Goal: Transaction & Acquisition: Book appointment/travel/reservation

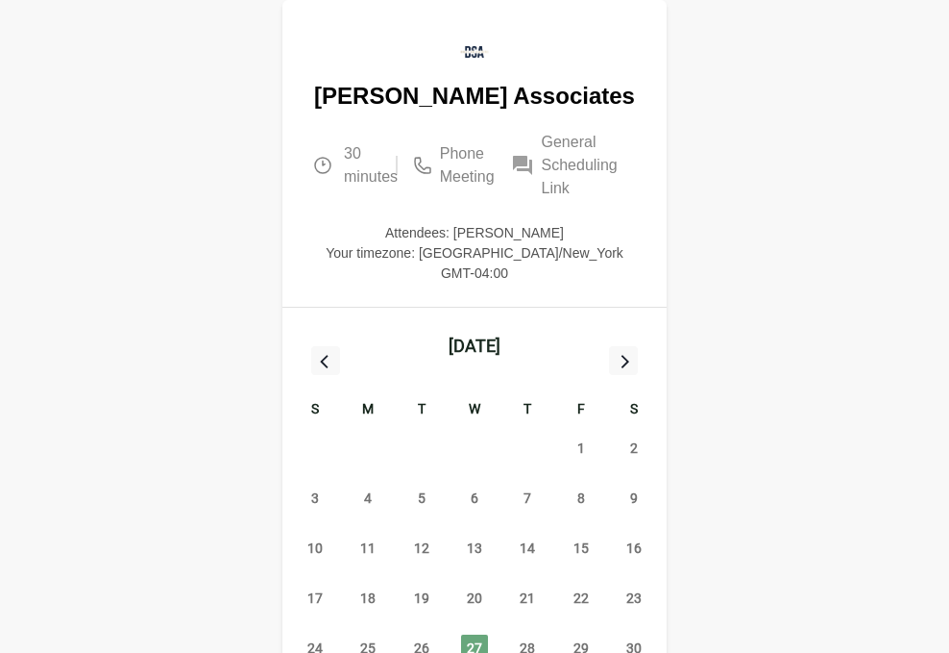
click at [631, 348] on icon at bounding box center [623, 360] width 25 height 25
click at [468, 434] on span "3" at bounding box center [474, 447] width 27 height 27
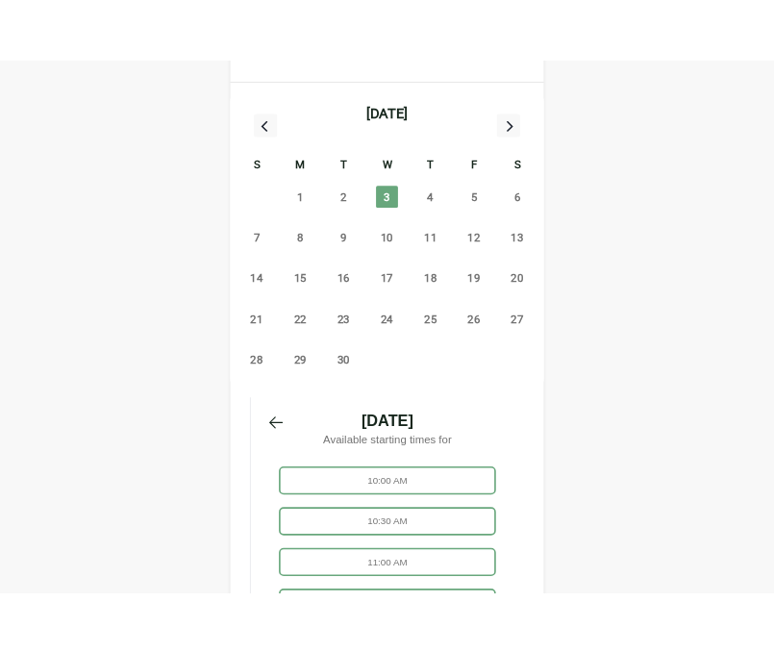
scroll to position [431, 0]
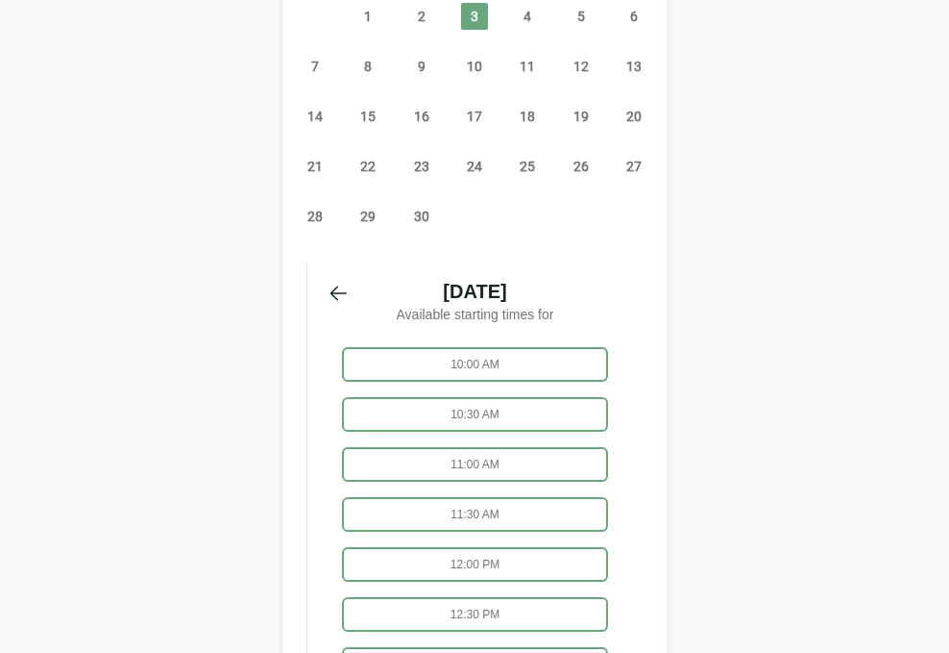
drag, startPoint x: 949, startPoint y: 367, endPoint x: 829, endPoint y: 373, distance: 119.3
click at [829, 373] on div "[PERSON_NAME] Associates 30 minutes Phone Meeting General Scheduling Link Atten…" at bounding box center [474, 210] width 949 height 1283
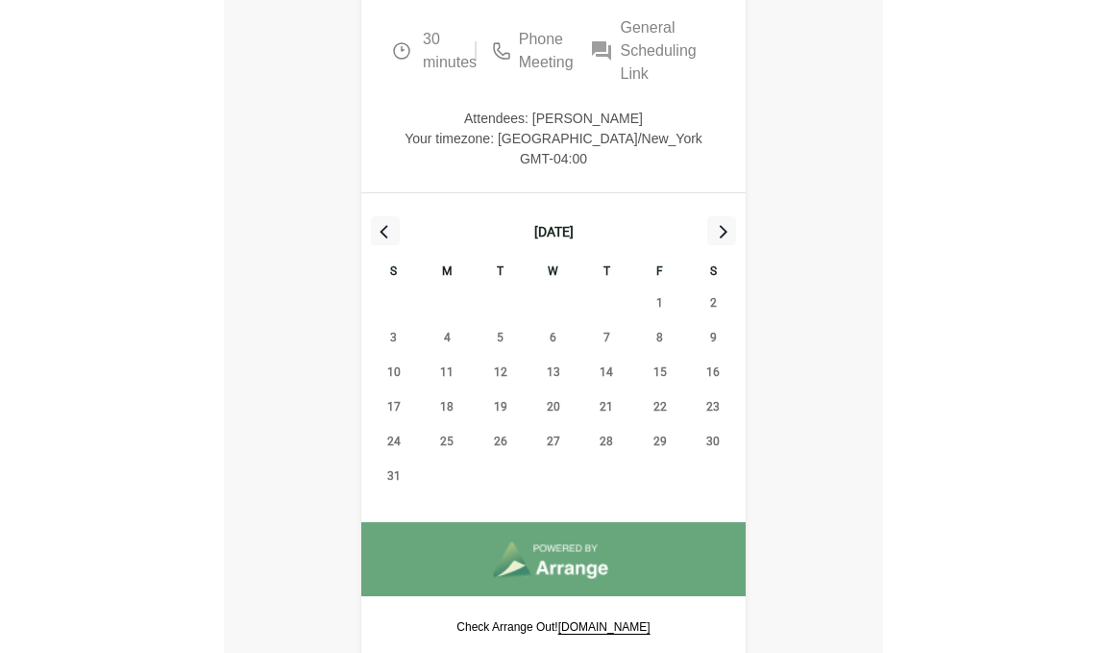
scroll to position [27, 0]
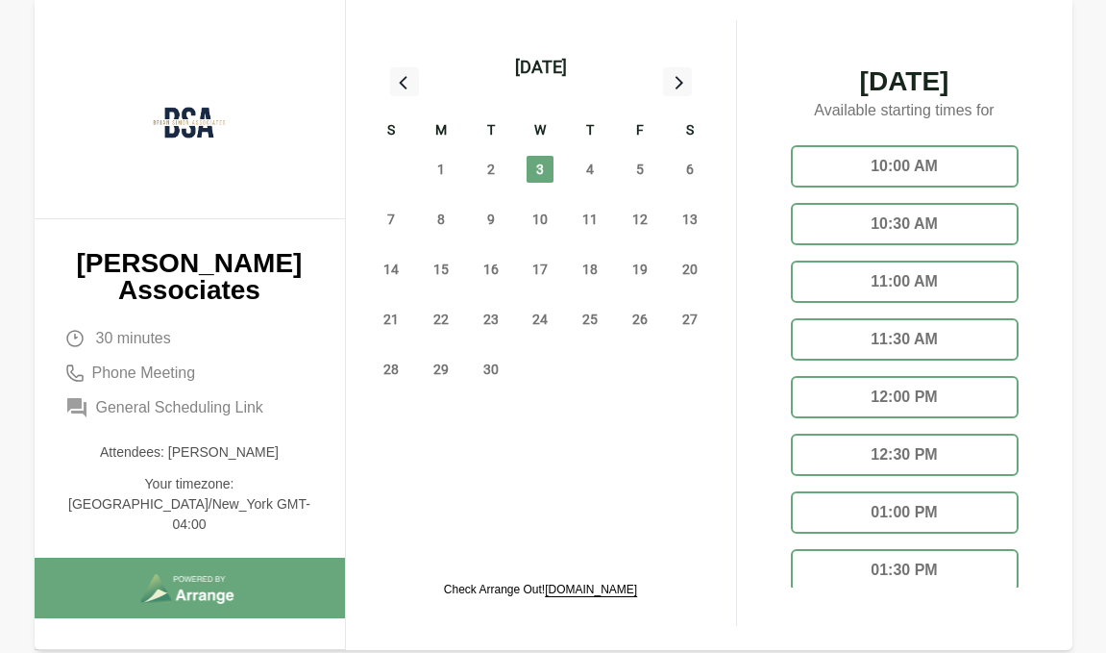
click at [889, 328] on div "11:30 AM" at bounding box center [905, 339] width 228 height 42
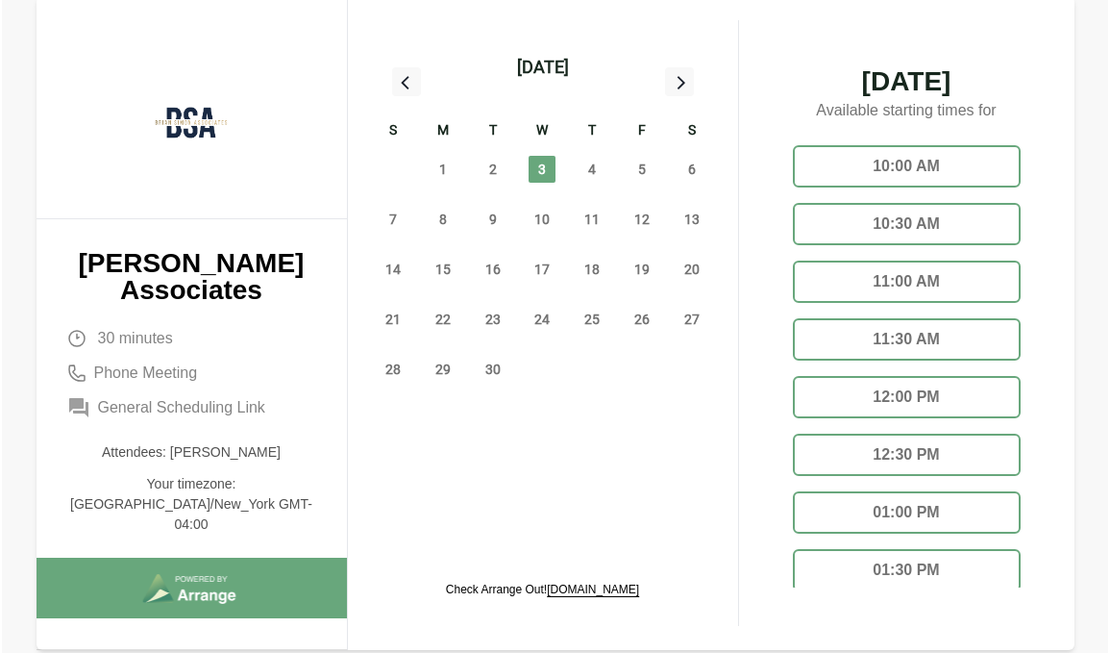
scroll to position [0, 0]
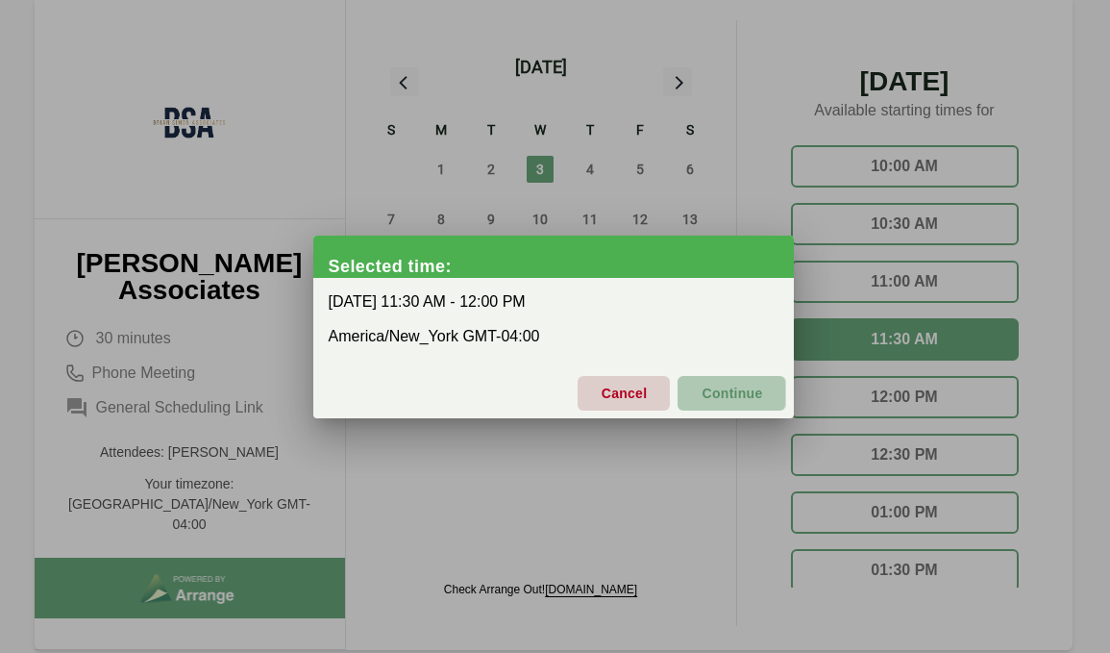
click at [752, 401] on span "Continue" at bounding box center [732, 393] width 62 height 40
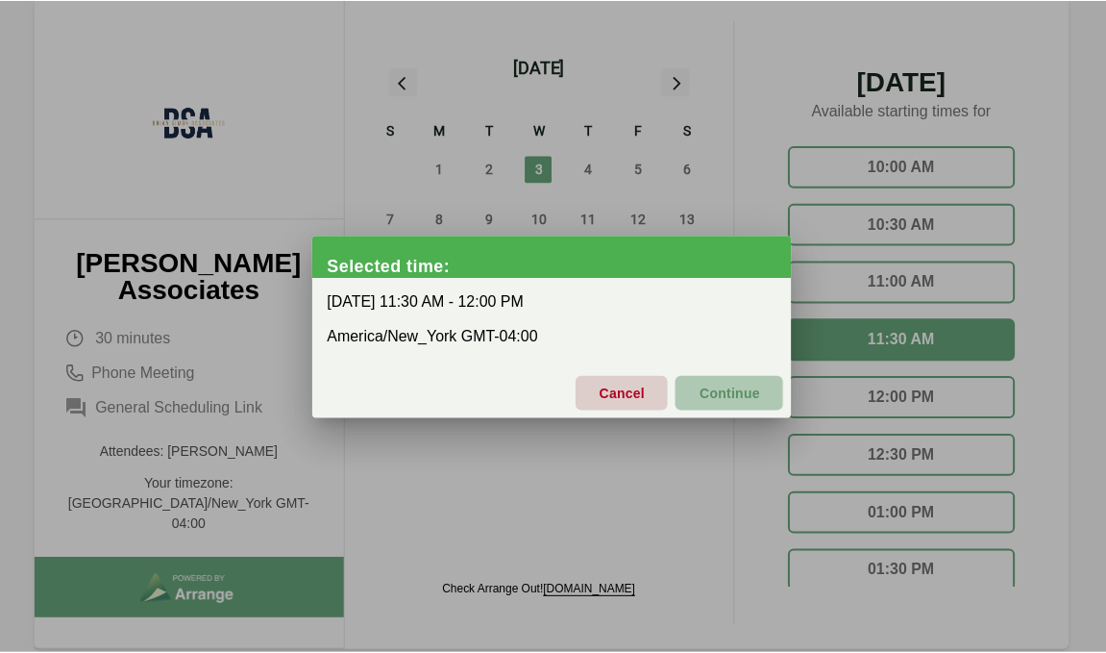
scroll to position [27, 0]
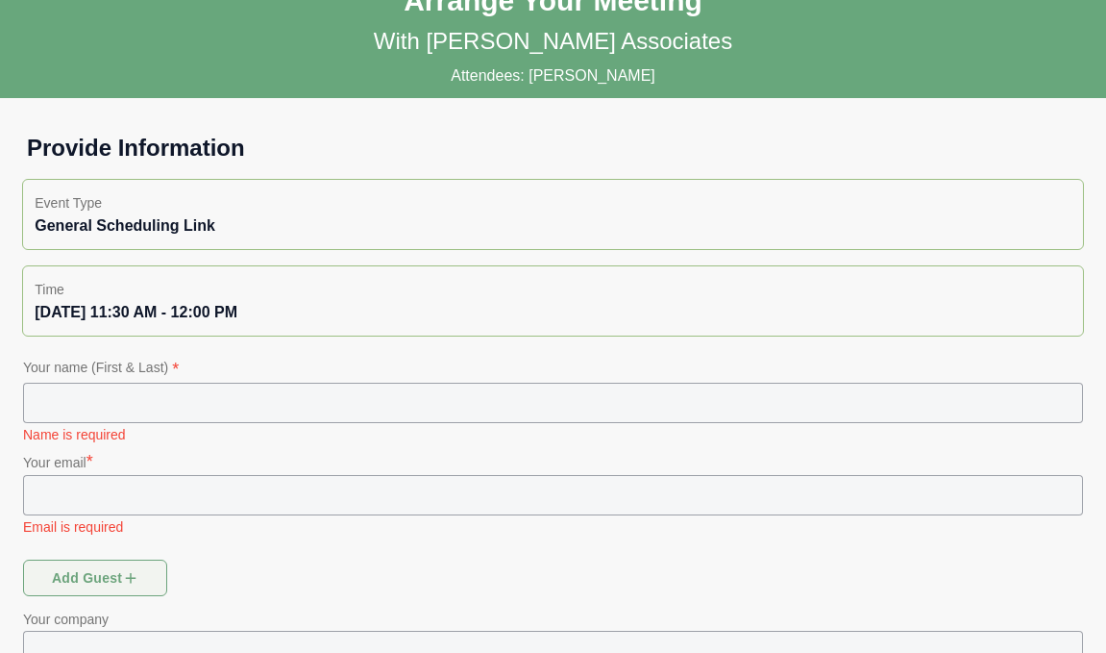
click at [392, 400] on input "text" at bounding box center [553, 402] width 1060 height 40
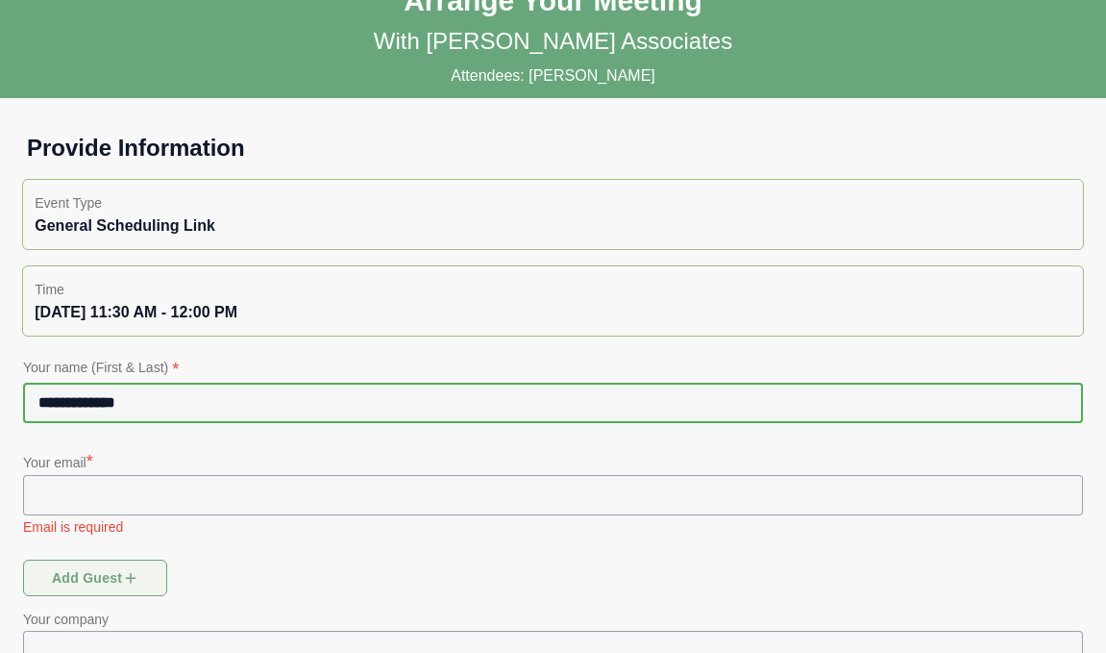
type input "**********"
click at [237, 503] on input "text" at bounding box center [553, 495] width 1060 height 40
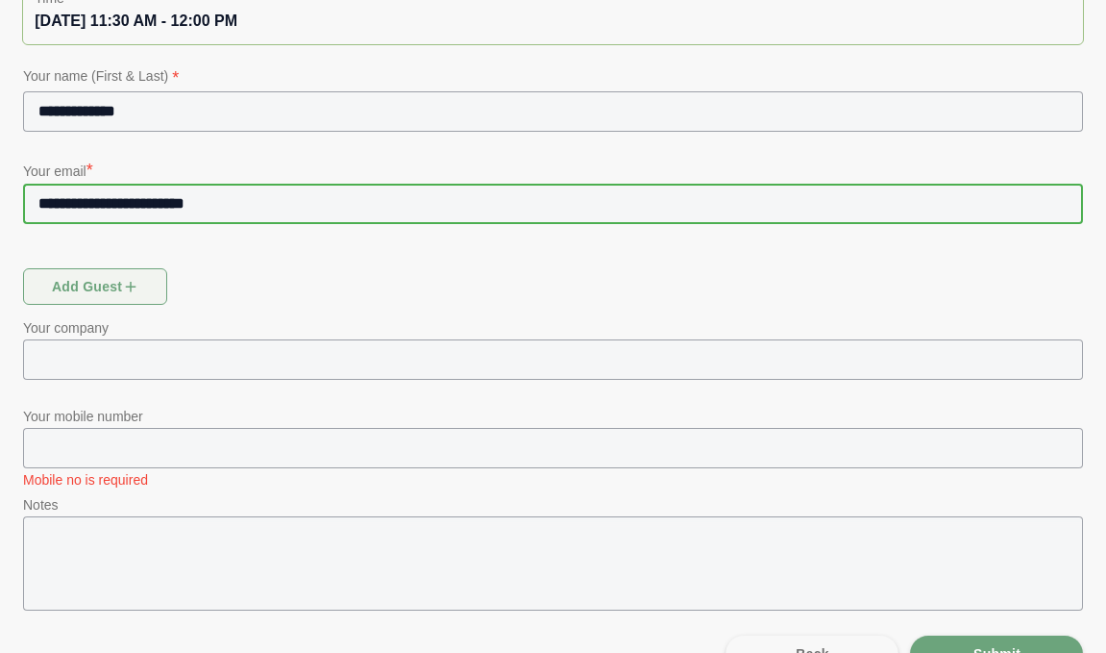
scroll to position [360, 0]
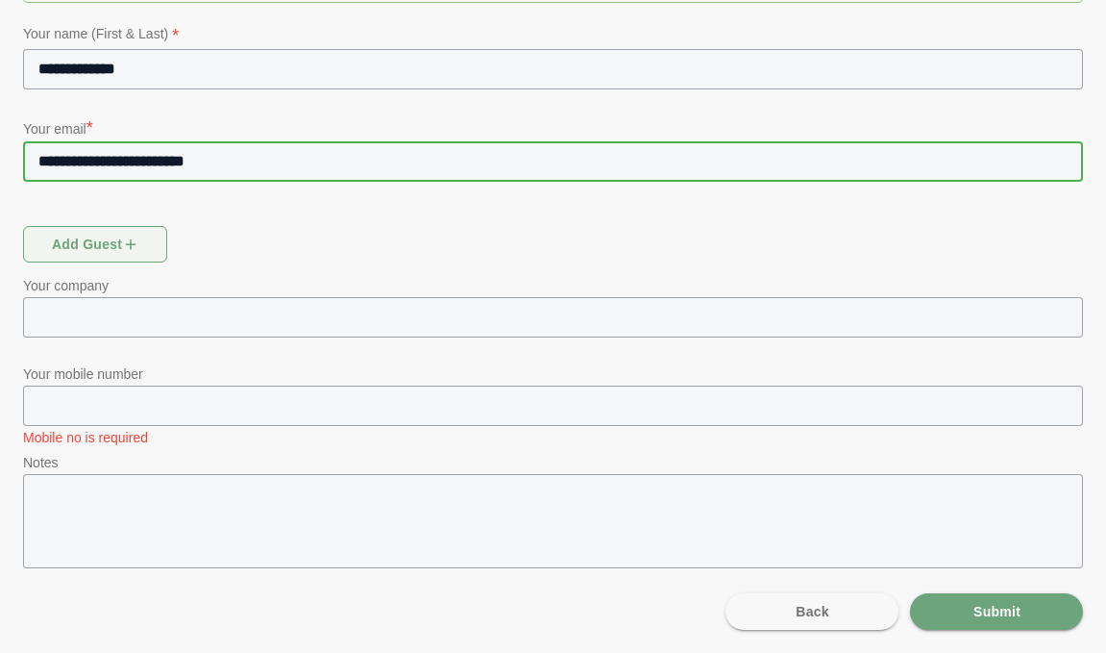
type input "**********"
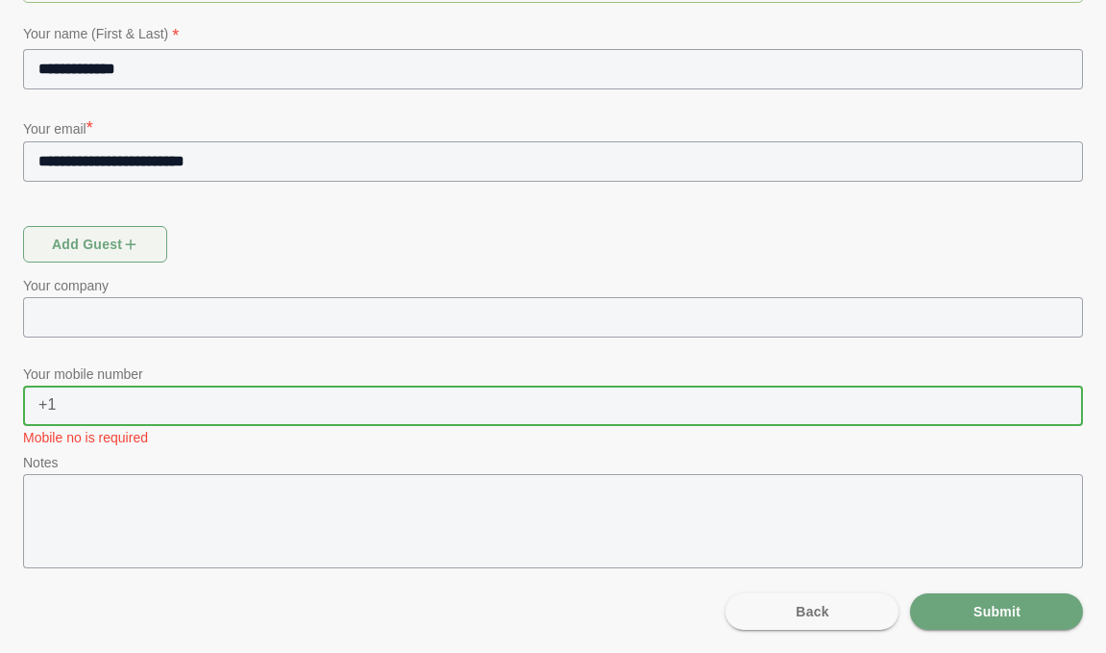
click at [213, 413] on input "text" at bounding box center [570, 405] width 1026 height 40
type input "**********"
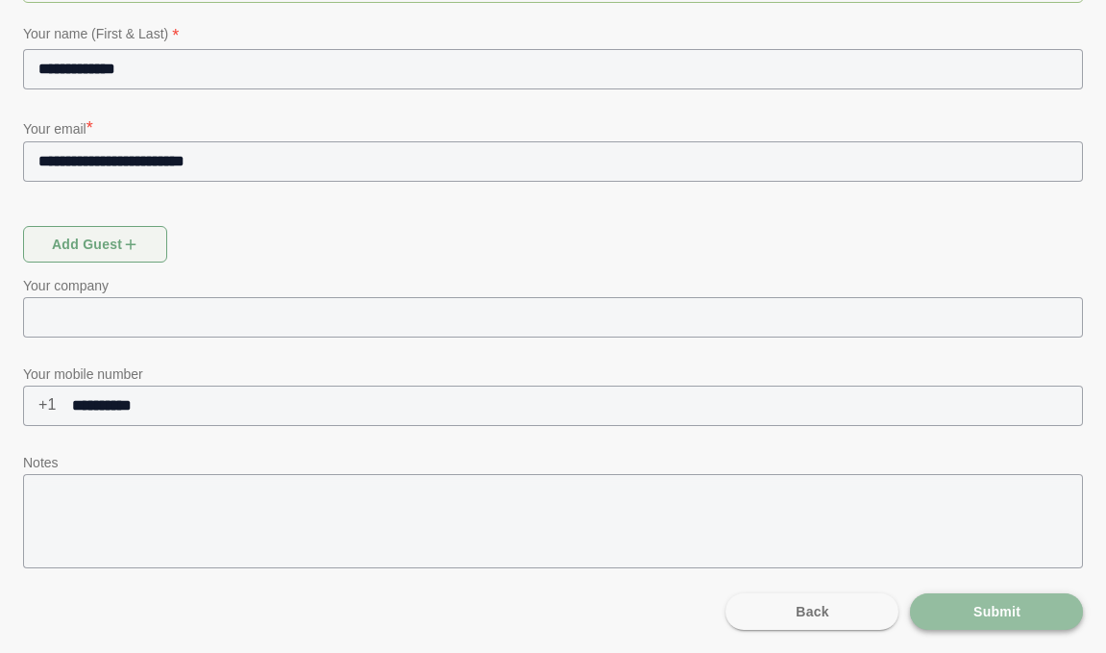
click at [949, 613] on span "Submit" at bounding box center [997, 611] width 48 height 37
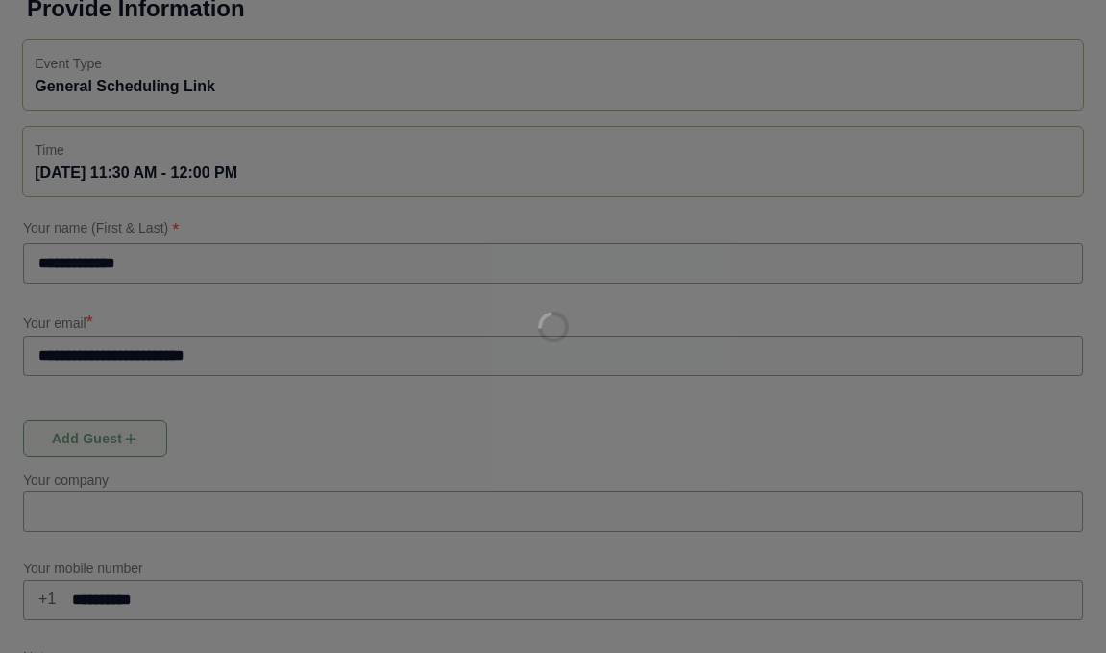
scroll to position [0, 0]
